Goal: Navigation & Orientation: Find specific page/section

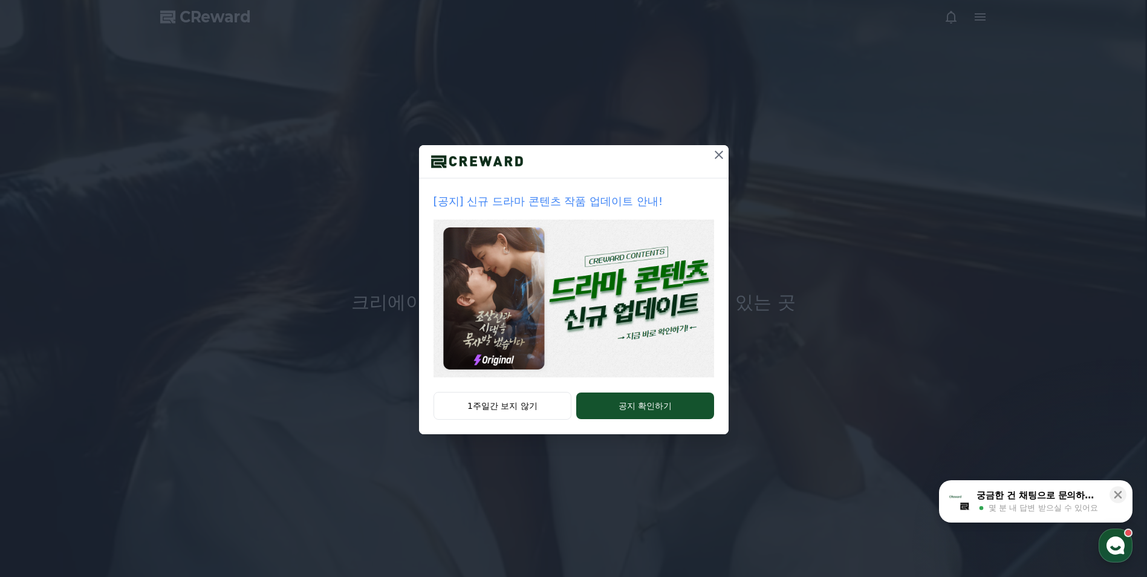
click at [716, 158] on icon at bounding box center [718, 154] width 15 height 15
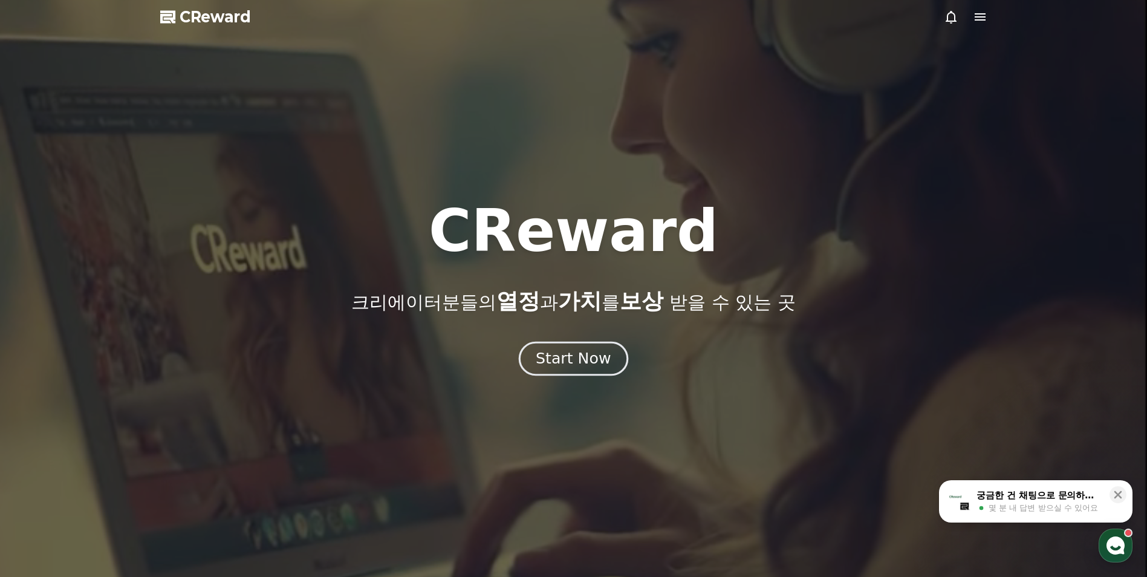
click at [580, 364] on div "Start Now" at bounding box center [573, 358] width 75 height 21
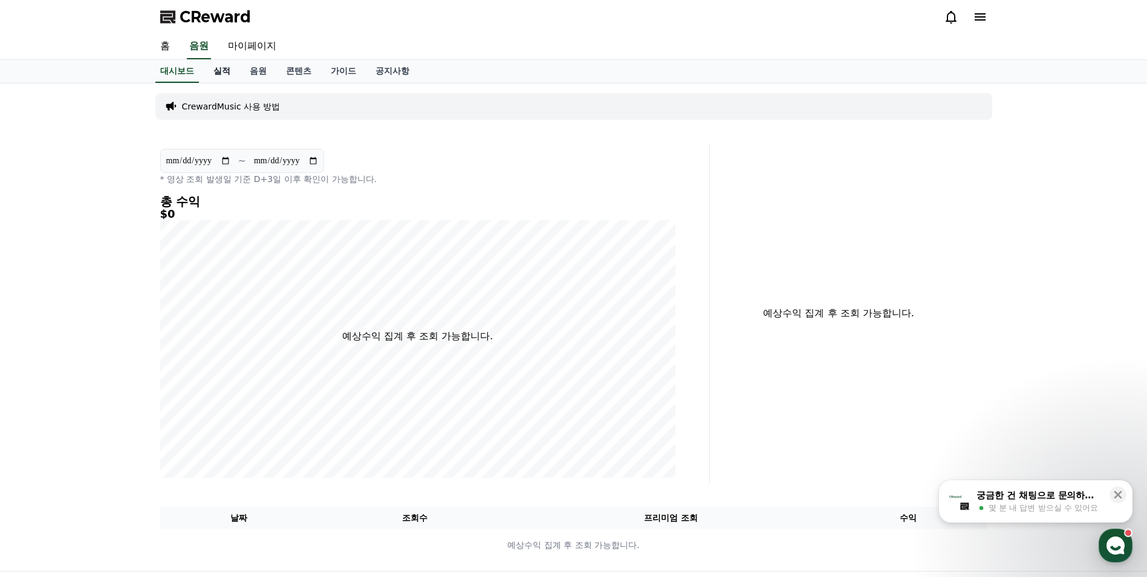
click at [227, 70] on link "실적" at bounding box center [222, 71] width 36 height 23
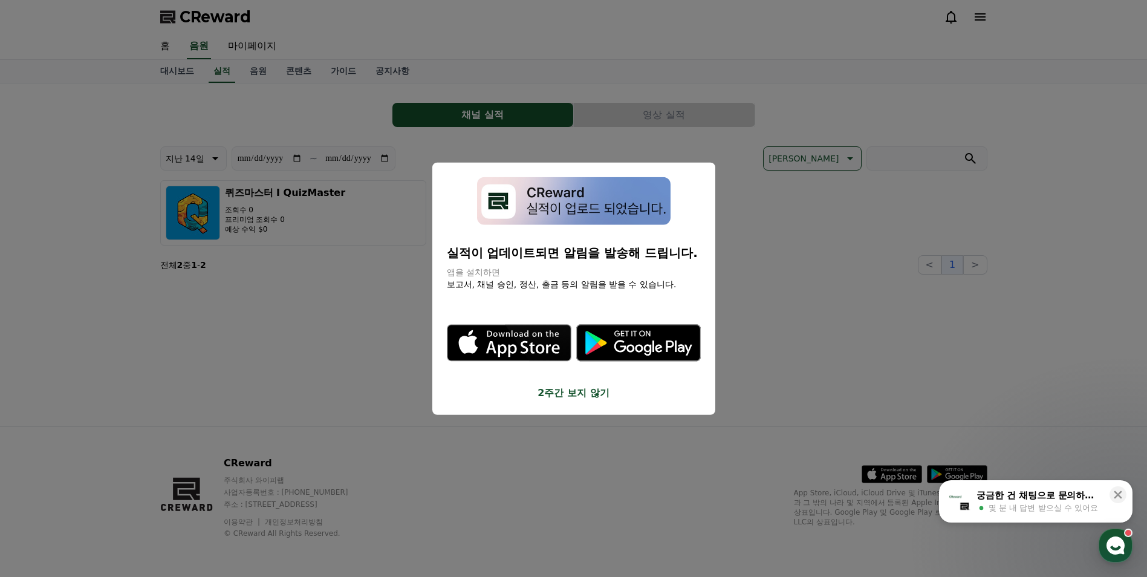
click at [287, 309] on button "close modal" at bounding box center [573, 288] width 1147 height 577
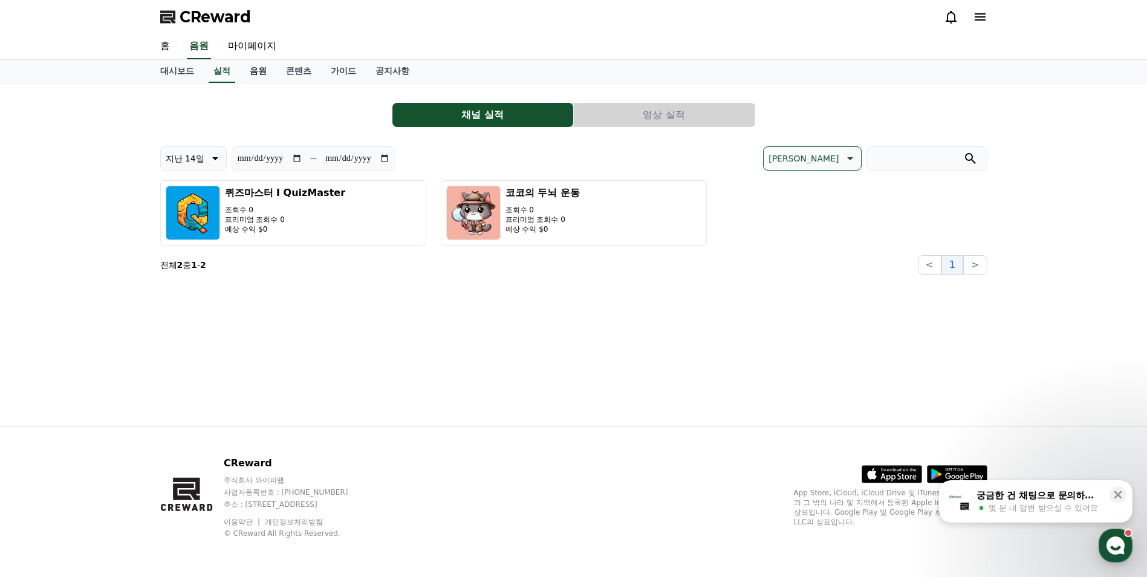
click at [253, 73] on link "음원" at bounding box center [258, 71] width 36 height 23
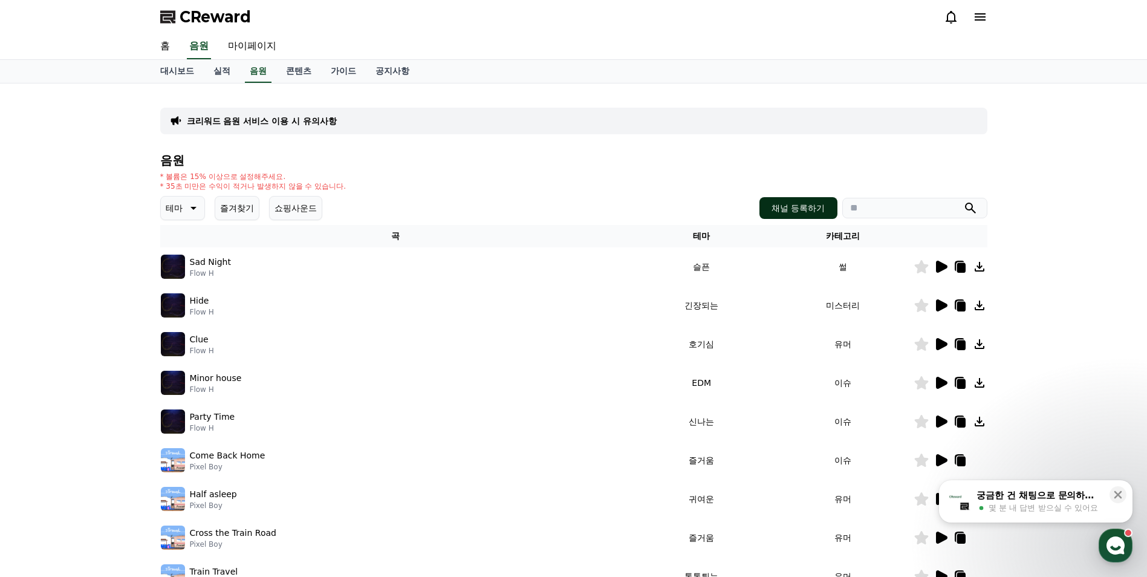
click at [770, 202] on button "채널 등록하기" at bounding box center [797, 208] width 77 height 22
click at [252, 214] on button "즐겨찾기" at bounding box center [237, 208] width 45 height 24
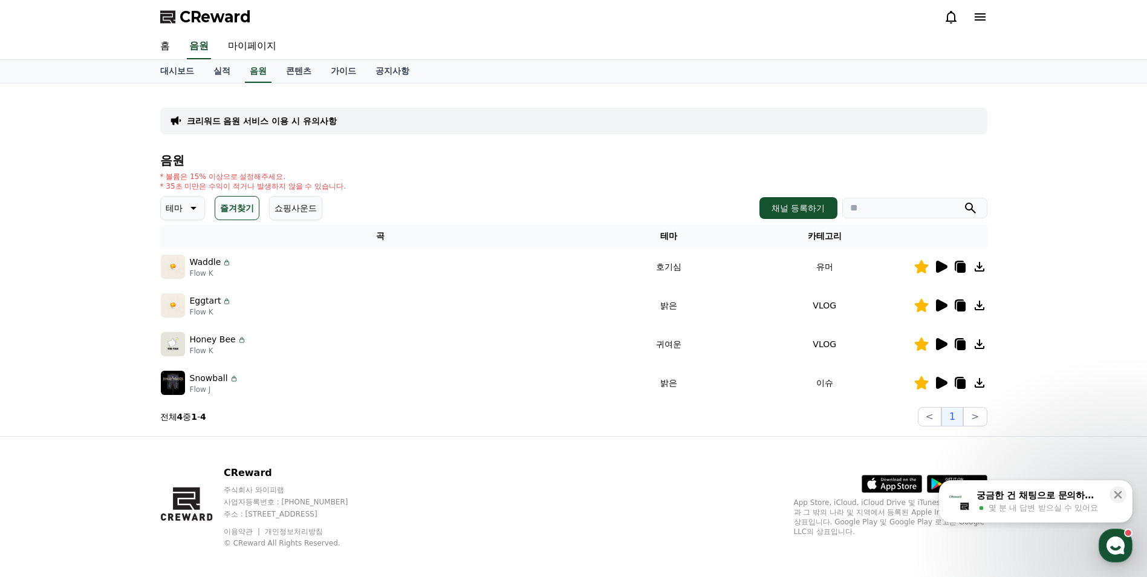
click at [935, 261] on icon at bounding box center [940, 266] width 15 height 15
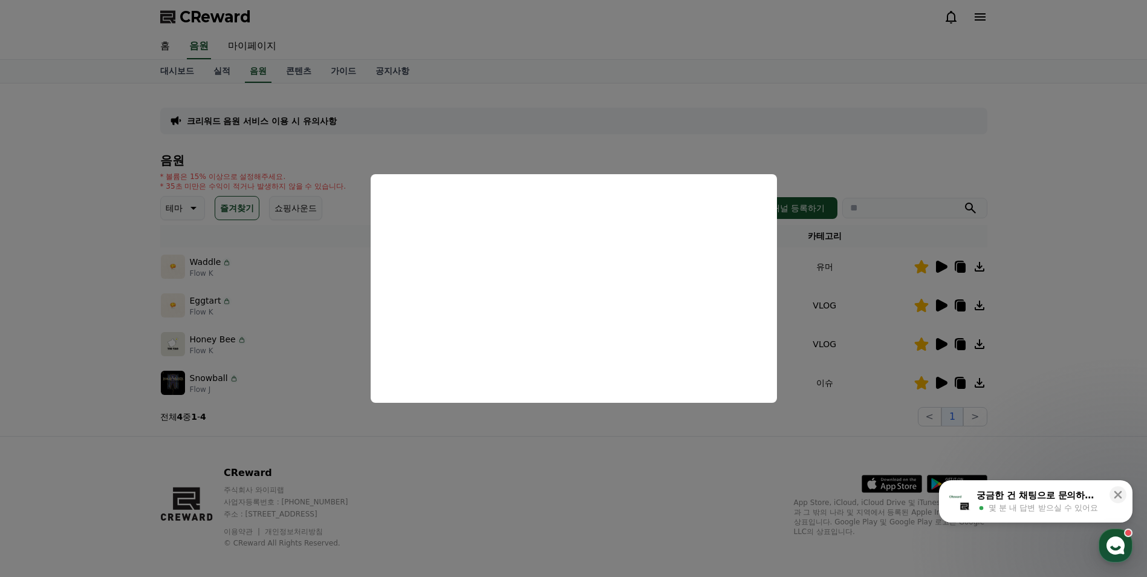
click at [943, 305] on button "close modal" at bounding box center [573, 288] width 1147 height 577
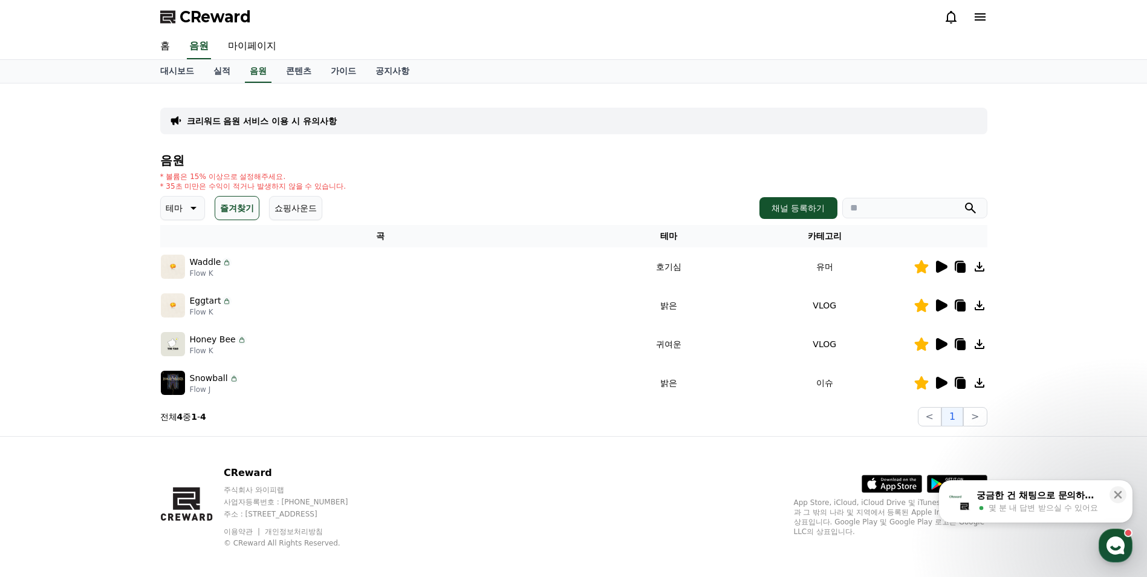
click at [943, 305] on icon at bounding box center [941, 305] width 11 height 12
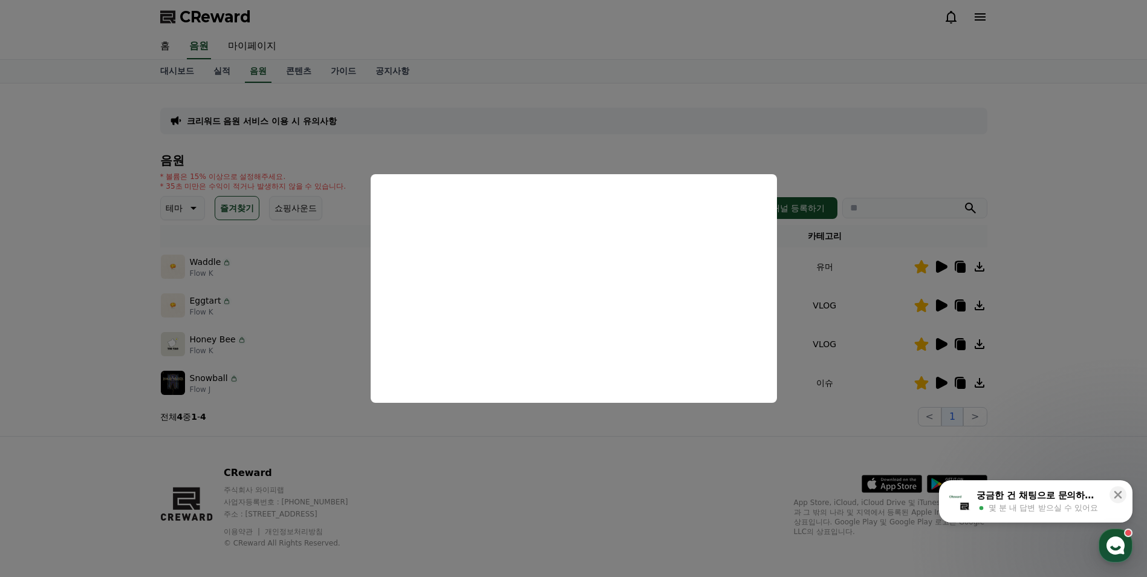
click at [669, 429] on button "close modal" at bounding box center [573, 288] width 1147 height 577
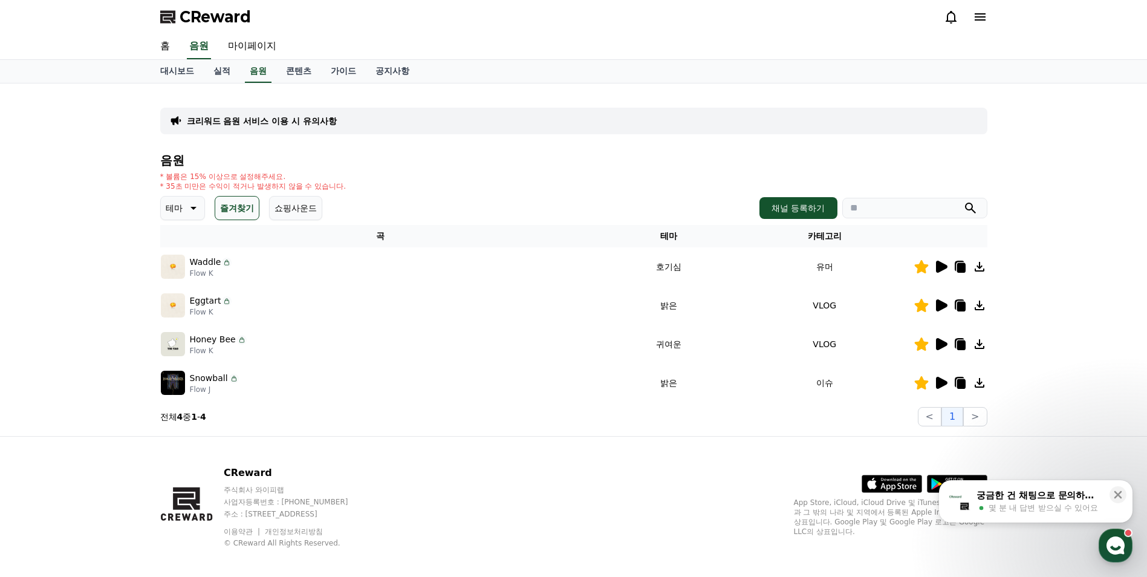
click at [936, 271] on icon at bounding box center [941, 267] width 11 height 12
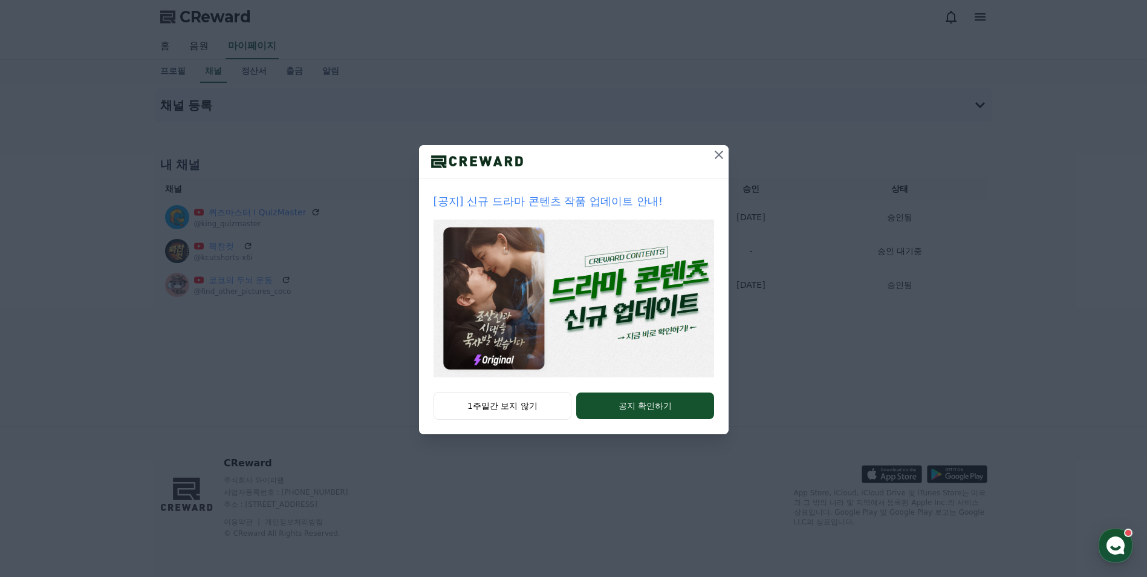
click at [723, 160] on icon at bounding box center [718, 154] width 15 height 15
